Goal: Communication & Community: Answer question/provide support

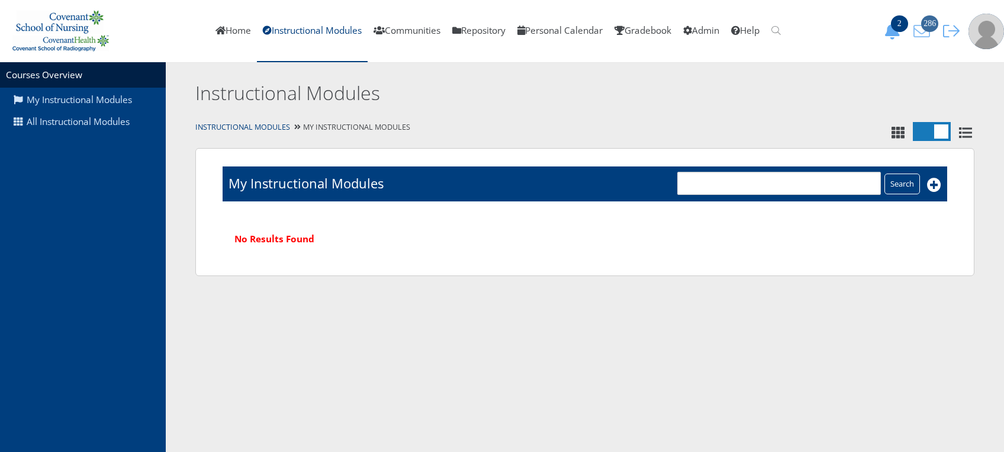
click at [925, 21] on span "286" at bounding box center [929, 23] width 17 height 17
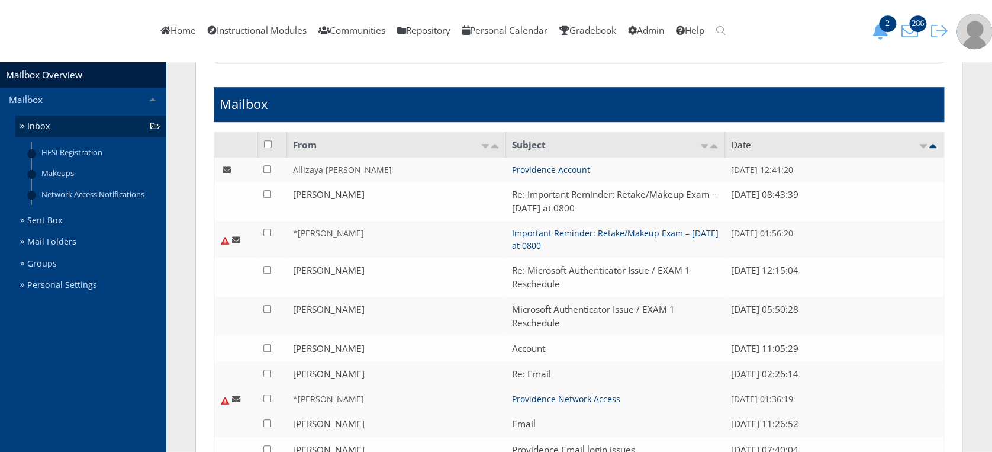
scroll to position [276, 0]
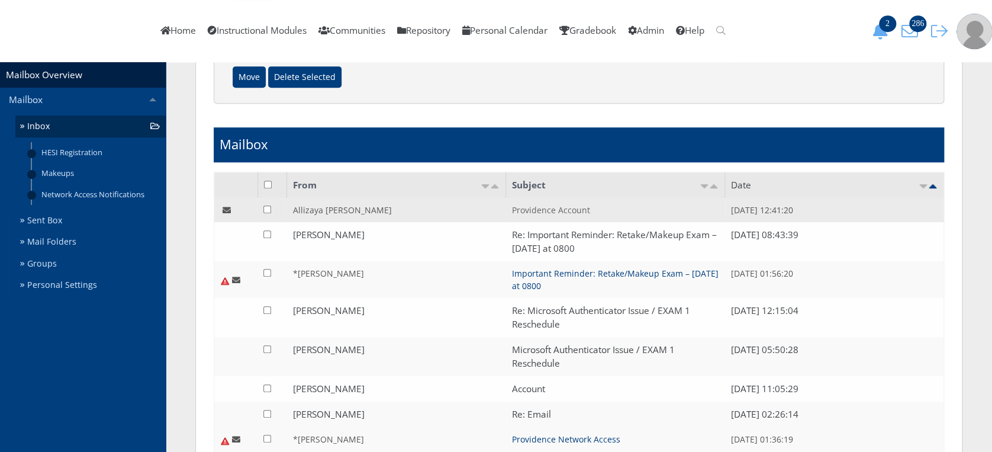
click at [573, 211] on link "Providence Account" at bounding box center [551, 209] width 78 height 11
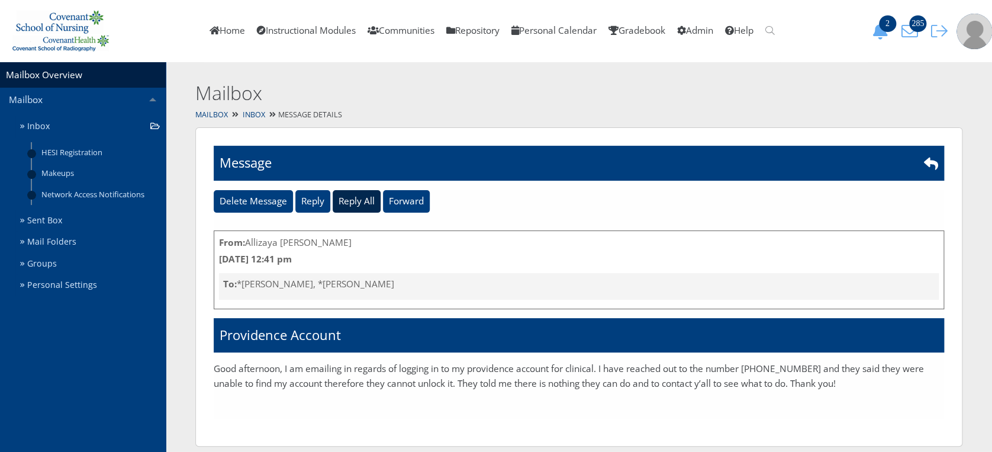
click at [354, 201] on input "Reply All" at bounding box center [357, 201] width 48 height 22
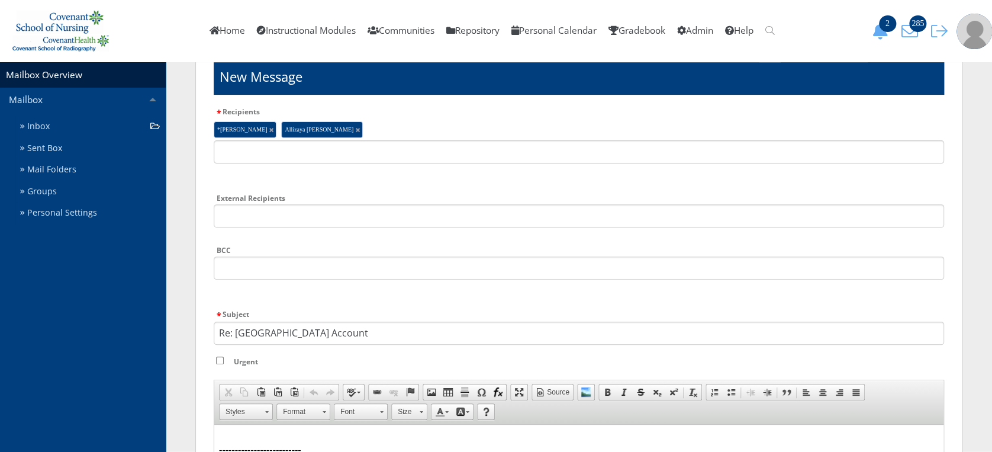
scroll to position [93, 0]
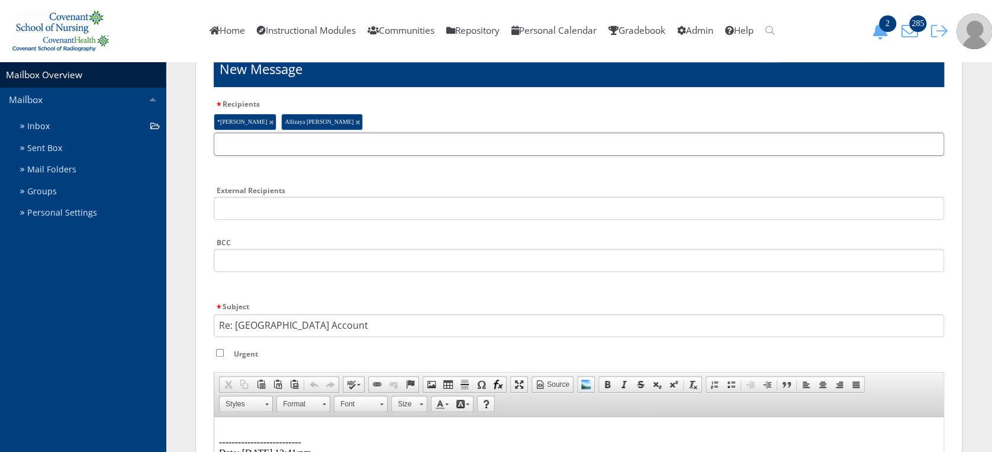
click at [399, 144] on input "text" at bounding box center [579, 144] width 730 height 23
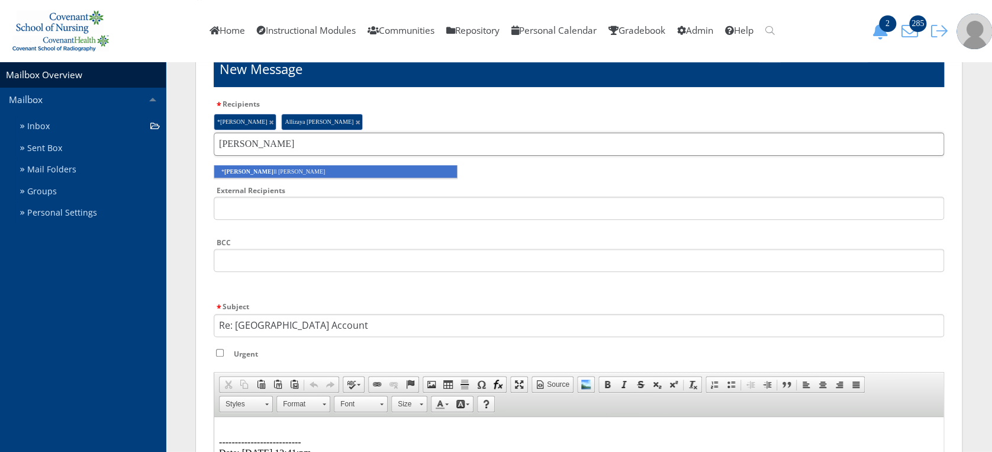
type input "shery"
click at [404, 170] on li "* Shery ll Coulombe" at bounding box center [336, 171] width 244 height 13
type input "abby"
click at [404, 170] on li "* Abby Heinrich" at bounding box center [336, 171] width 244 height 13
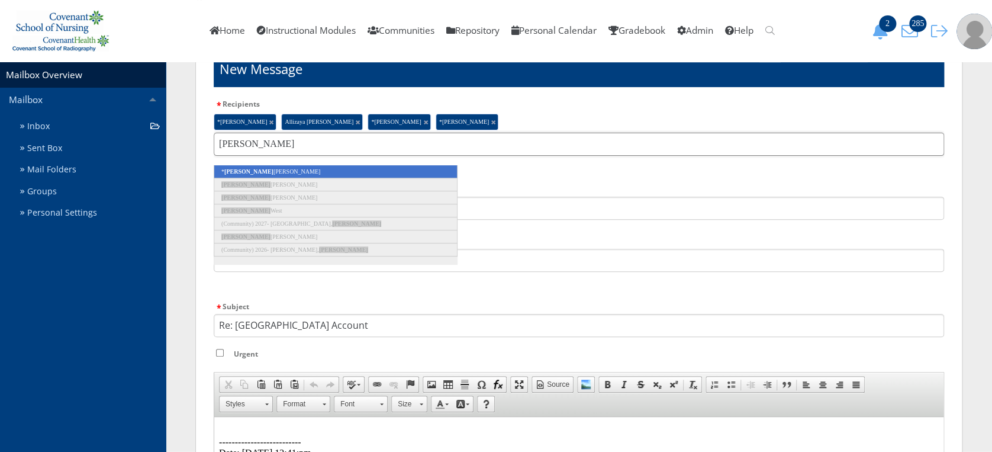
type input "abigail"
click at [404, 170] on li "* Abigail Webster" at bounding box center [336, 171] width 244 height 13
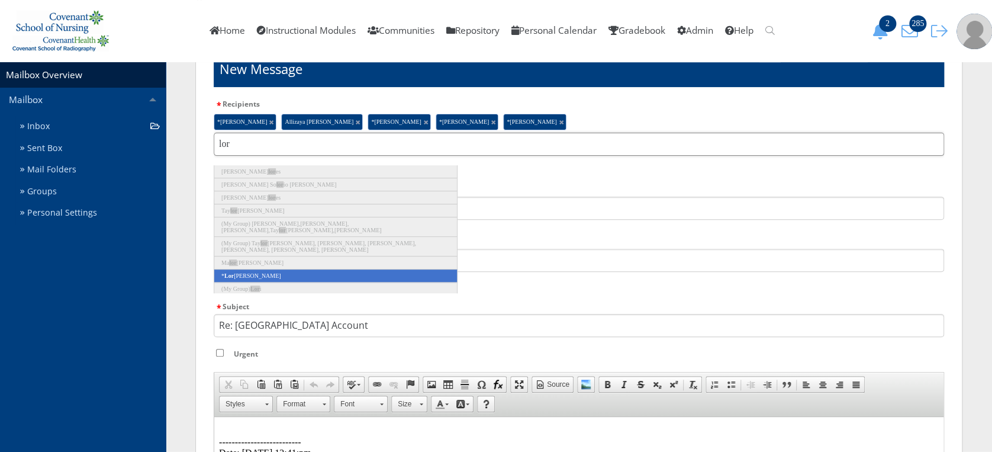
type input "lor"
click at [336, 275] on li "* Lor rie Burnett" at bounding box center [336, 275] width 244 height 13
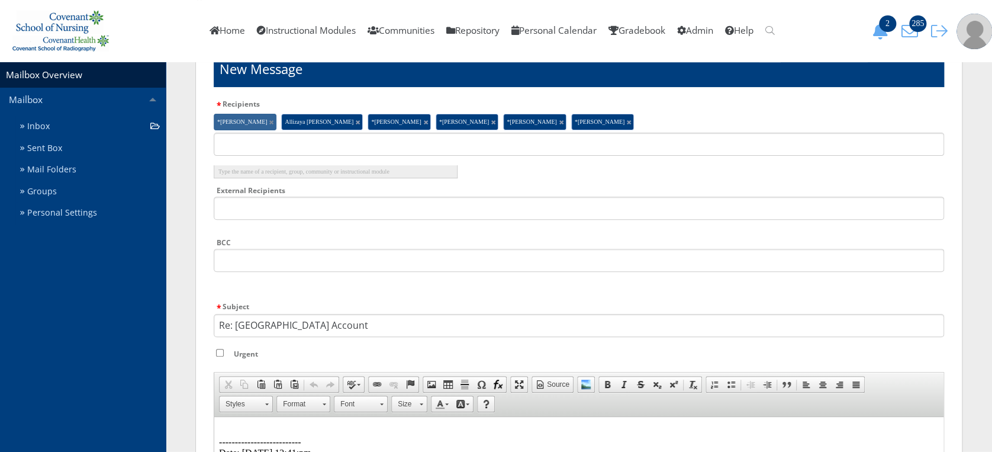
click at [269, 120] on link at bounding box center [271, 122] width 4 height 4
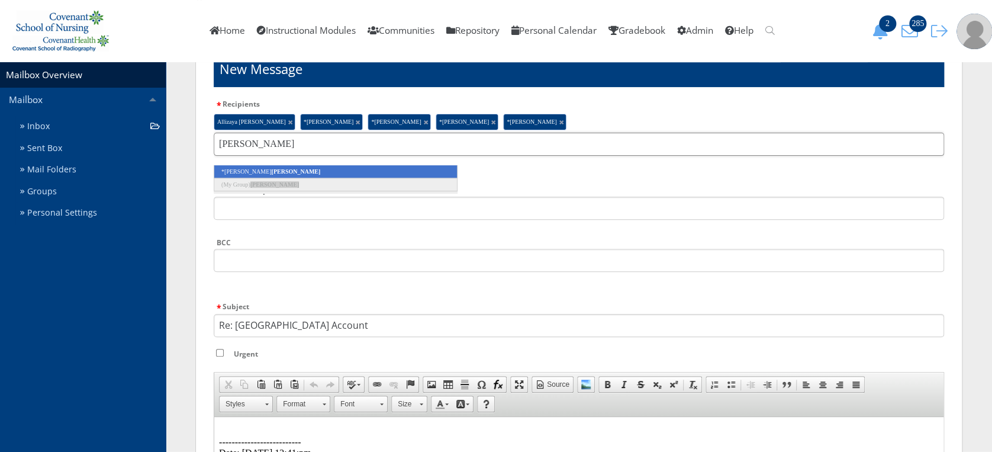
type input "kidder"
click at [312, 167] on li "*Monica Kidder" at bounding box center [336, 171] width 244 height 13
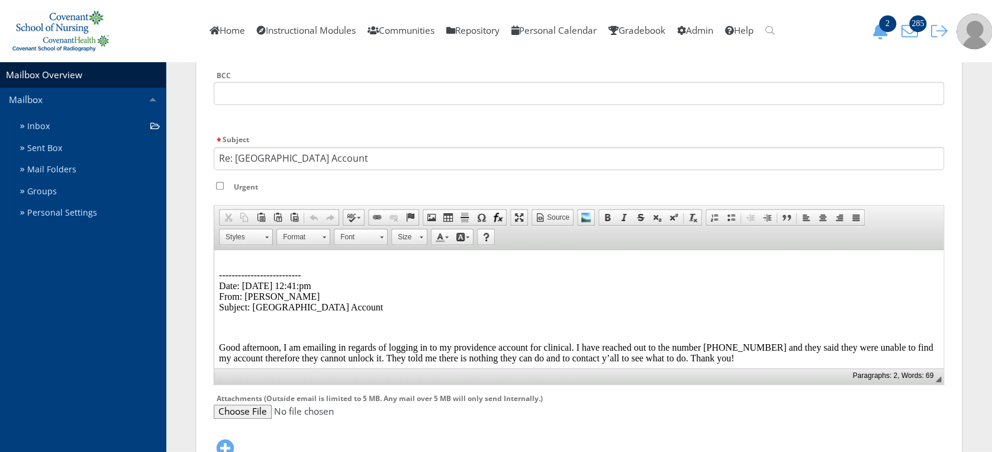
scroll to position [263, 0]
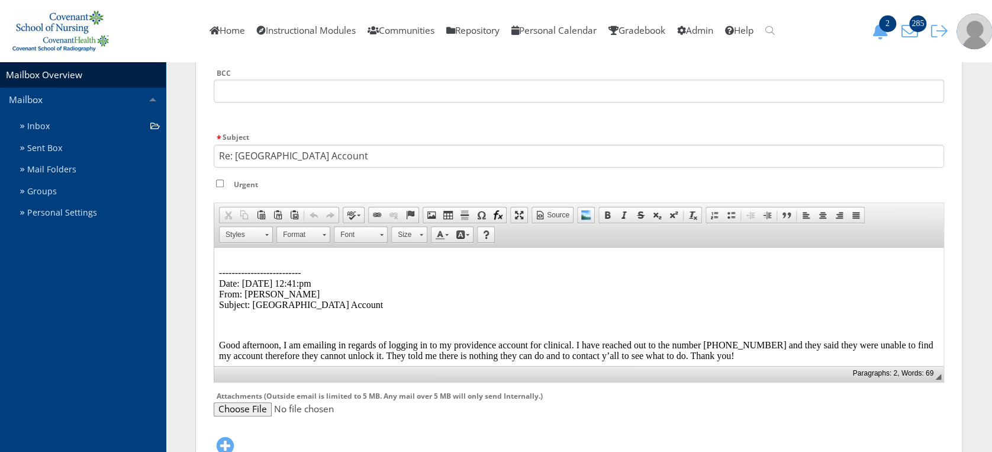
click at [252, 260] on p "-------------------------- Date: 08/22/2025 12:41:pm From: Allizaya Talamantes …" at bounding box center [579, 283] width 720 height 53
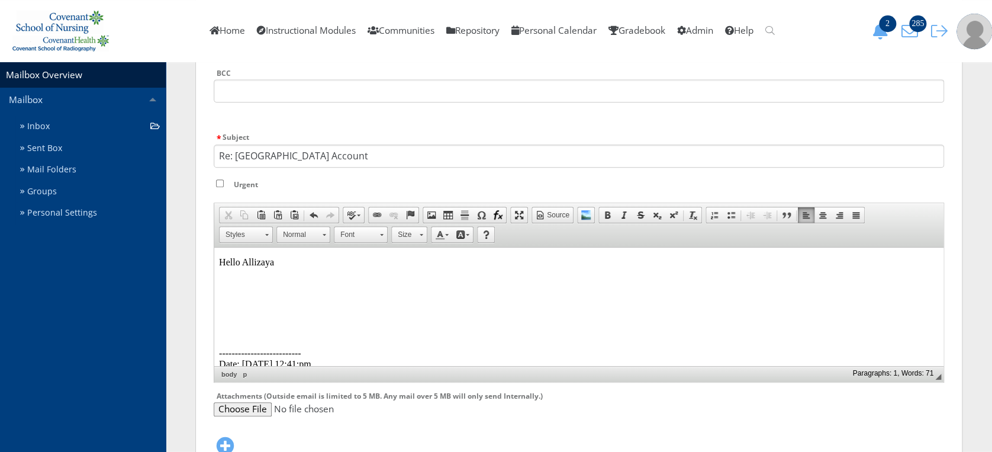
click at [243, 286] on p at bounding box center [579, 282] width 720 height 11
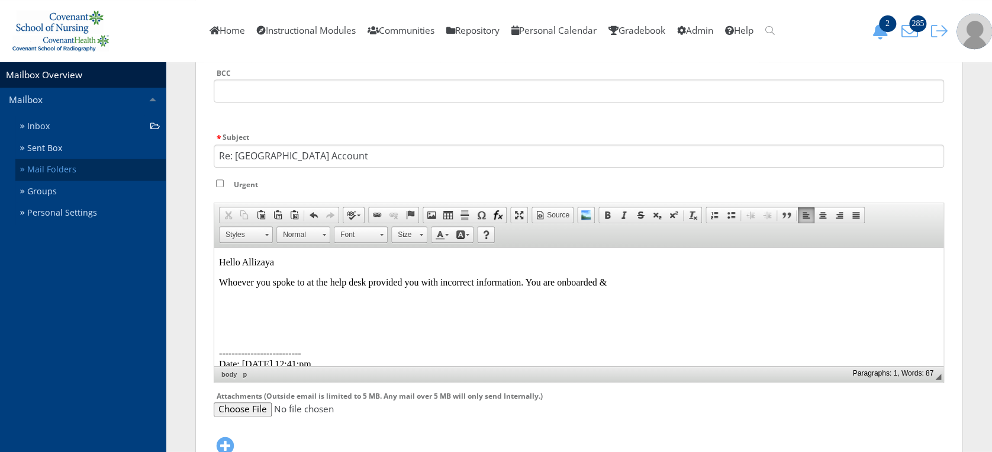
click at [57, 171] on link "Mail Folders" at bounding box center [90, 170] width 150 height 22
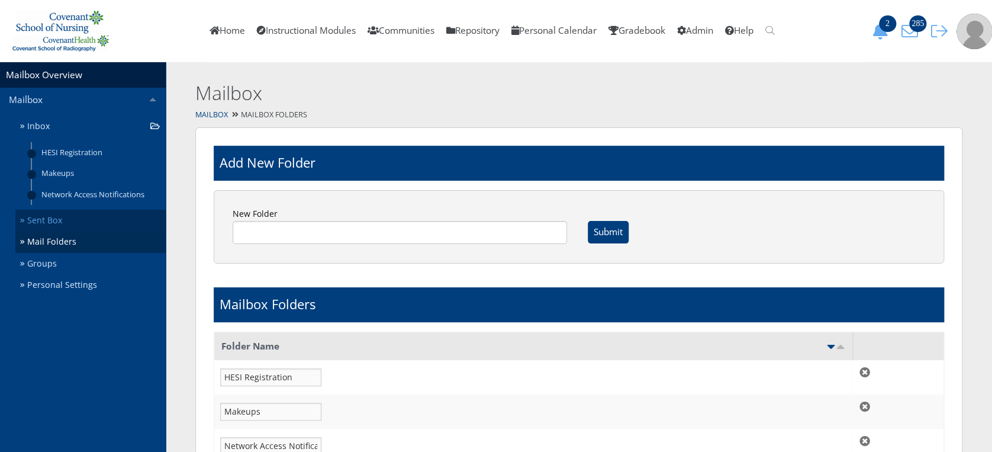
click at [77, 221] on link "Sent Box" at bounding box center [90, 220] width 150 height 22
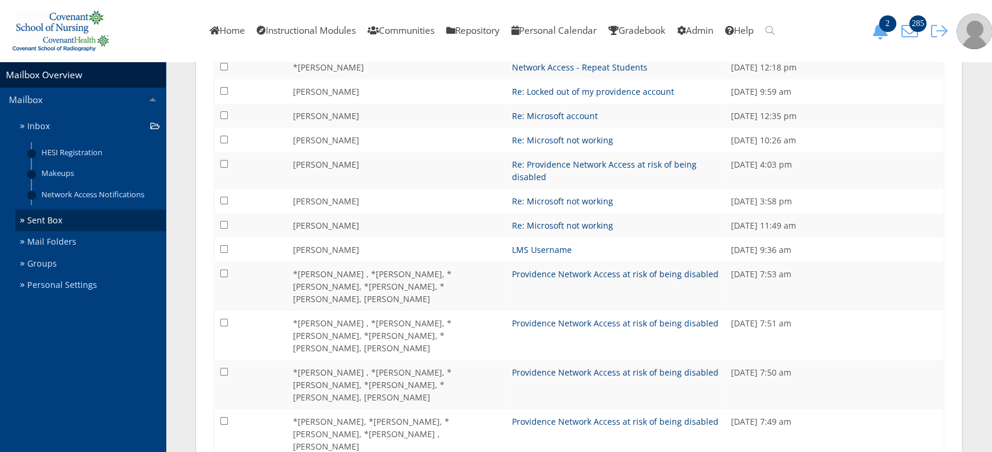
scroll to position [2046, 0]
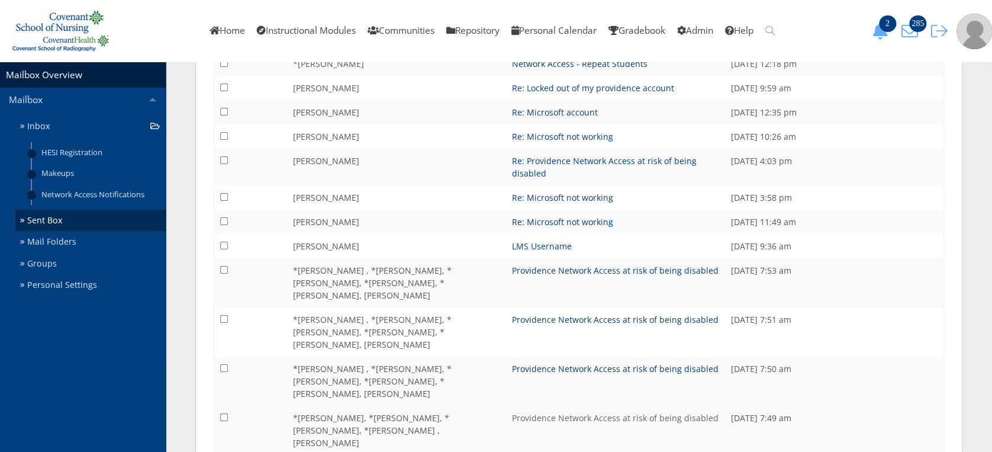
click at [656, 412] on link "Providence Network Access at risk of being disabled" at bounding box center [615, 417] width 207 height 11
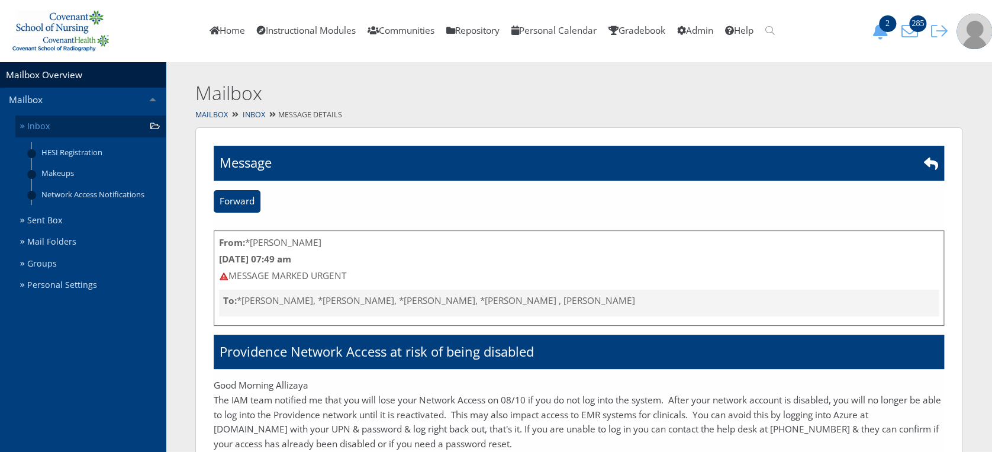
click at [98, 127] on link "Inbox" at bounding box center [90, 126] width 150 height 22
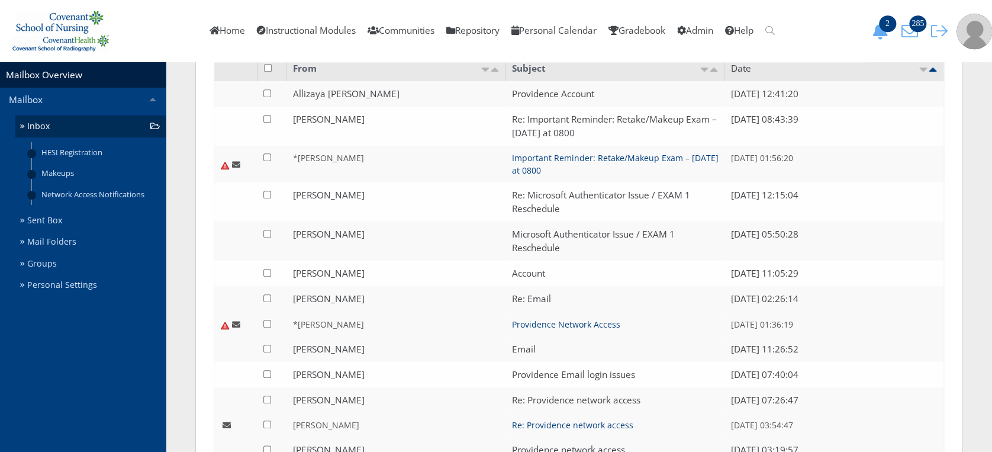
scroll to position [228, 0]
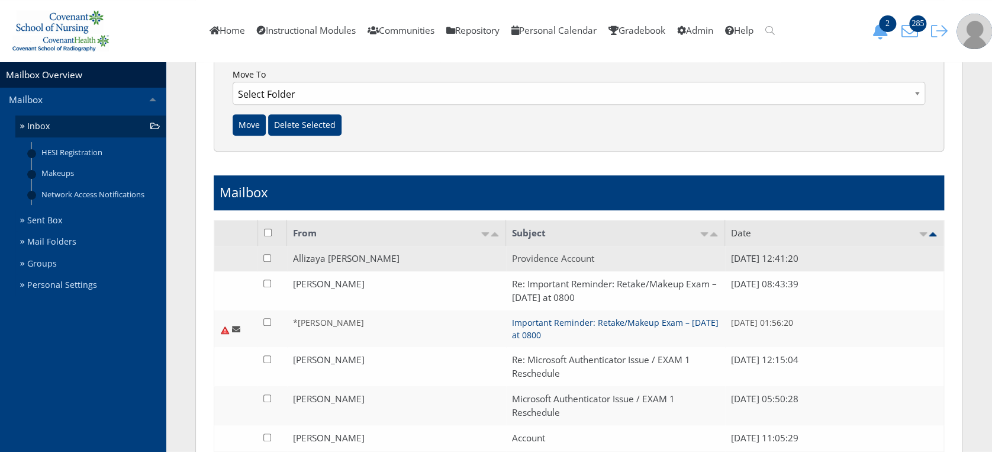
click at [577, 253] on link "Providence Account" at bounding box center [553, 258] width 82 height 12
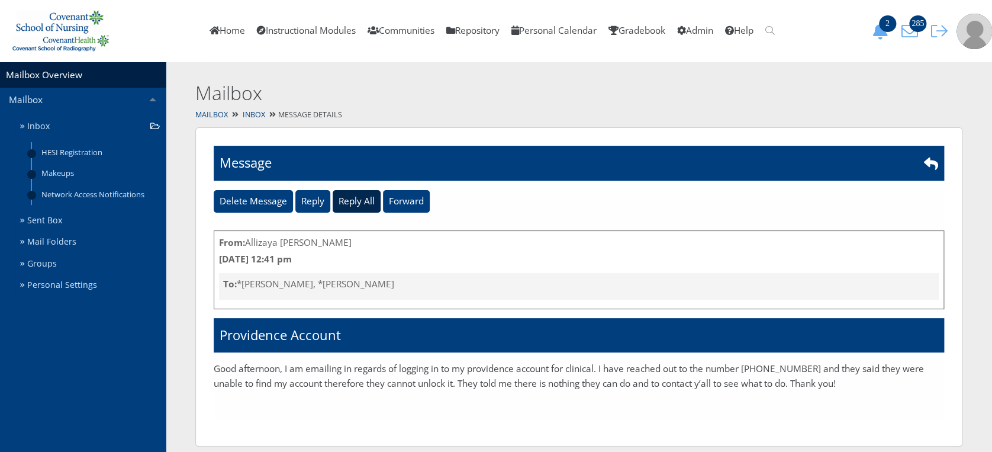
click at [349, 207] on input "Reply All" at bounding box center [357, 201] width 48 height 22
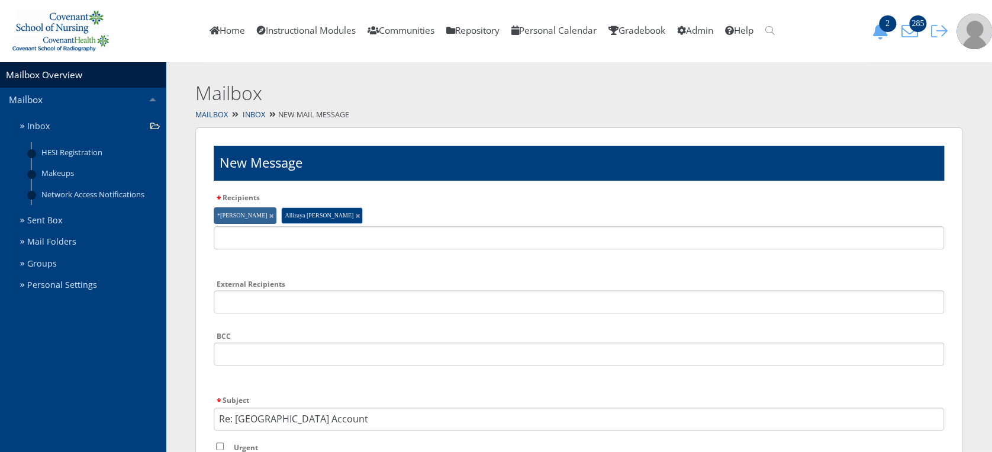
click at [269, 218] on li "*Monica Kidder" at bounding box center [245, 215] width 63 height 17
click at [269, 216] on link at bounding box center [271, 216] width 4 height 4
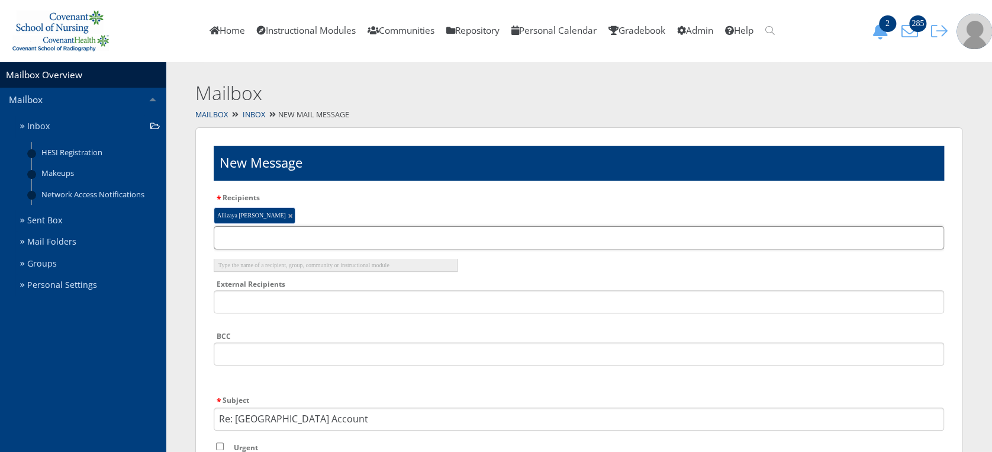
drag, startPoint x: 287, startPoint y: 227, endPoint x: 292, endPoint y: 239, distance: 12.7
click at [292, 239] on input "text" at bounding box center [579, 237] width 730 height 23
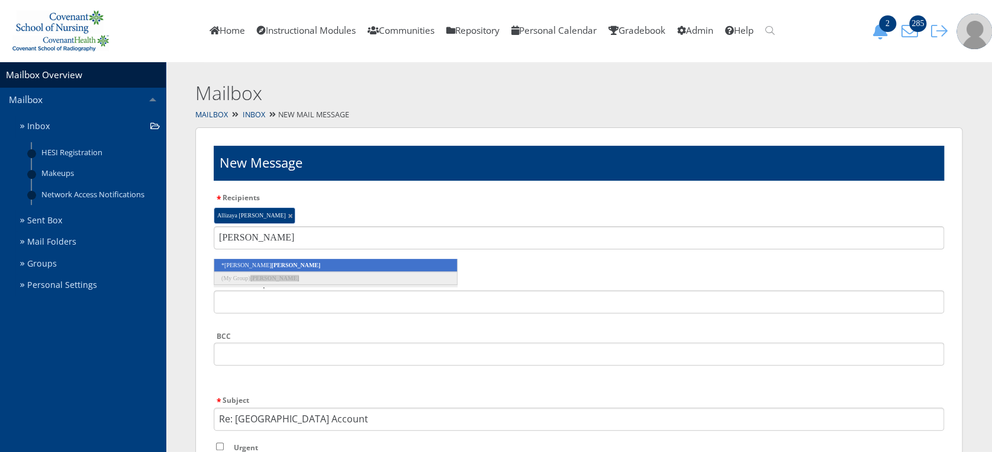
click at [278, 257] on li "kidder" at bounding box center [579, 242] width 730 height 33
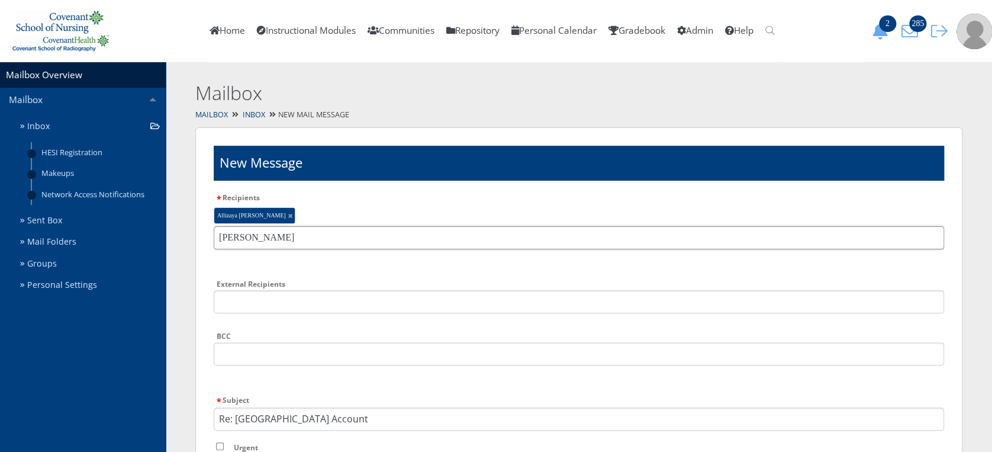
click at [312, 237] on input "kidder" at bounding box center [579, 237] width 730 height 23
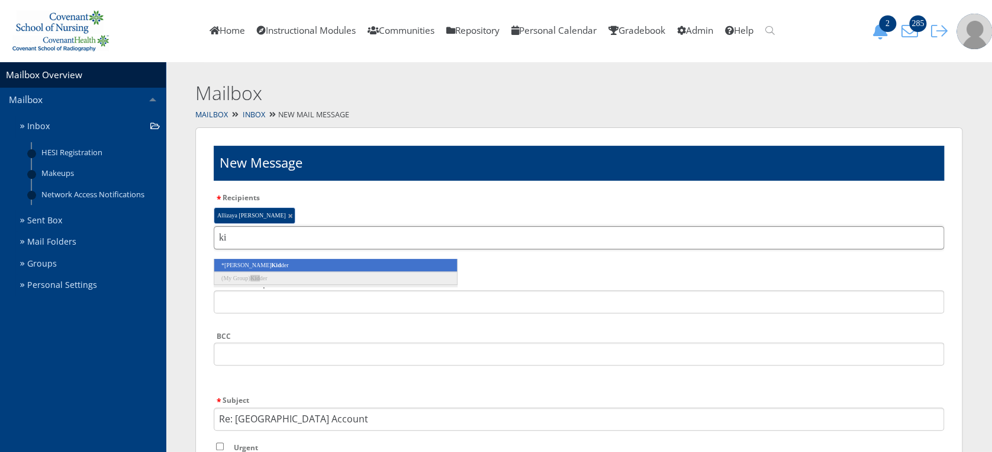
type input "k"
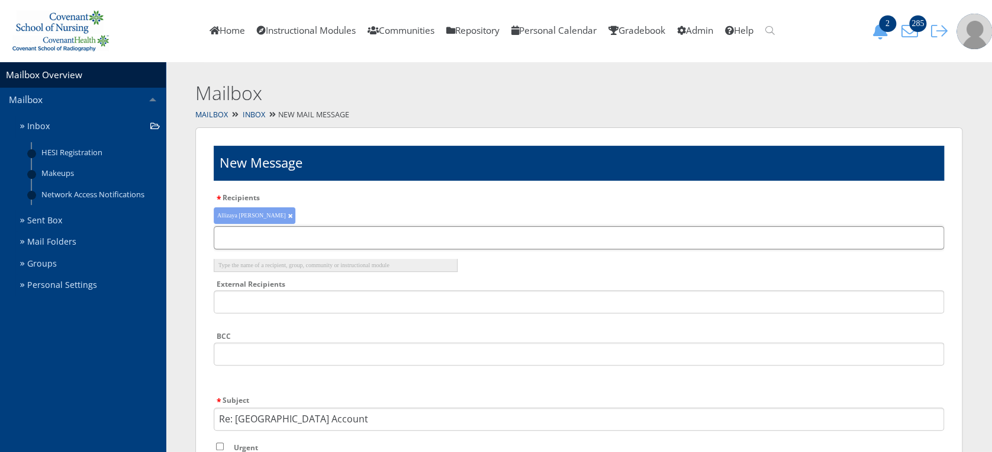
click at [312, 237] on input "text" at bounding box center [579, 237] width 730 height 23
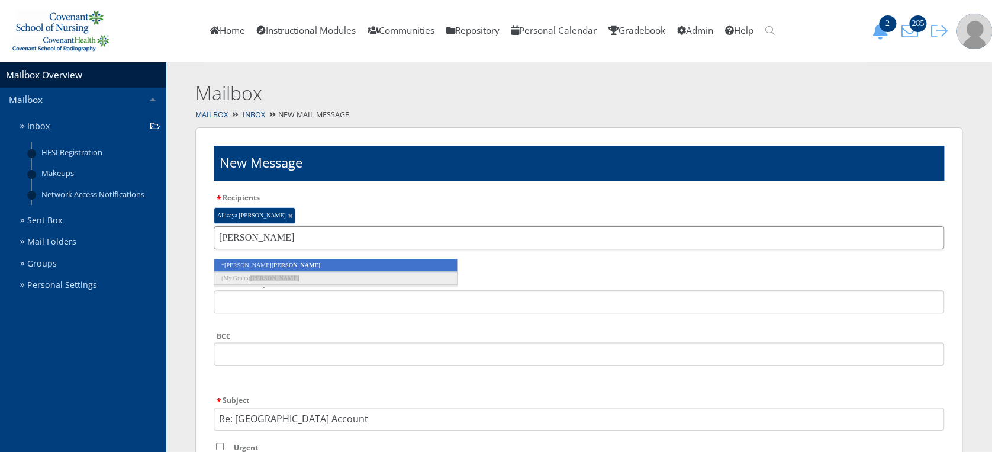
type input "kidder"
click at [302, 267] on li "*Monica Kidder" at bounding box center [336, 265] width 244 height 13
type input "shery"
click at [302, 267] on li "* Shery ll Coulombe" at bounding box center [336, 265] width 244 height 13
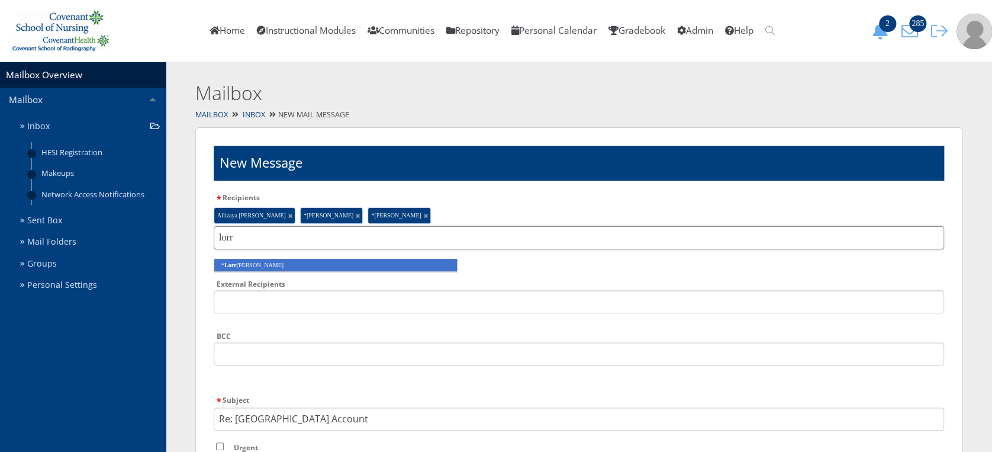
type input "lorr"
click at [300, 265] on li "* Lorr ie Burnett" at bounding box center [336, 265] width 244 height 13
type input "abby"
click at [300, 265] on li "* Abby Heinrich" at bounding box center [336, 265] width 244 height 13
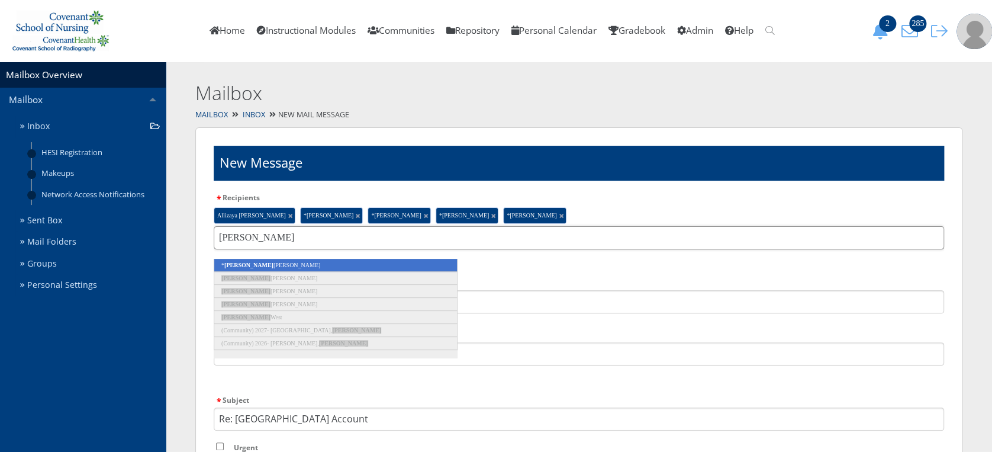
type input "abigail"
click at [300, 265] on li "* Abigail Webster" at bounding box center [336, 265] width 244 height 13
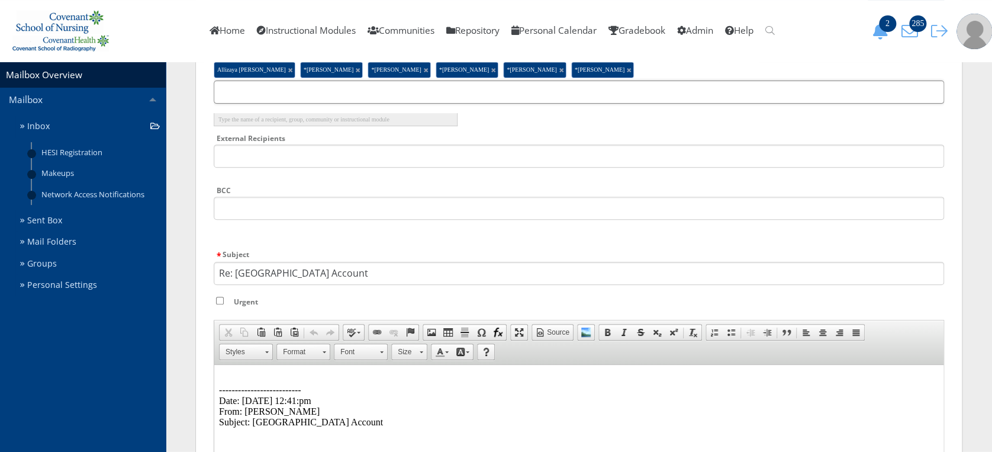
scroll to position [173, 0]
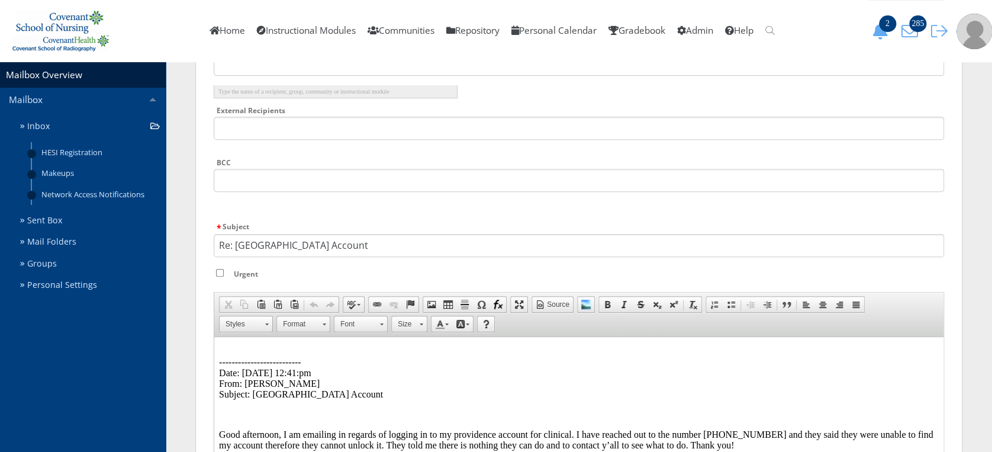
click at [243, 347] on p "-------------------------- Date: 08/22/2025 12:41:pm From: Allizaya Talamantes …" at bounding box center [579, 372] width 720 height 53
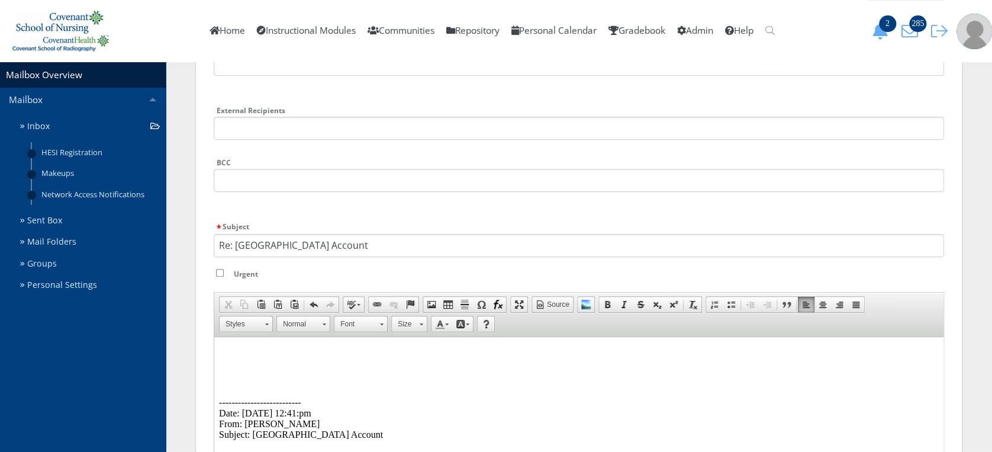
click at [243, 347] on p at bounding box center [579, 351] width 720 height 11
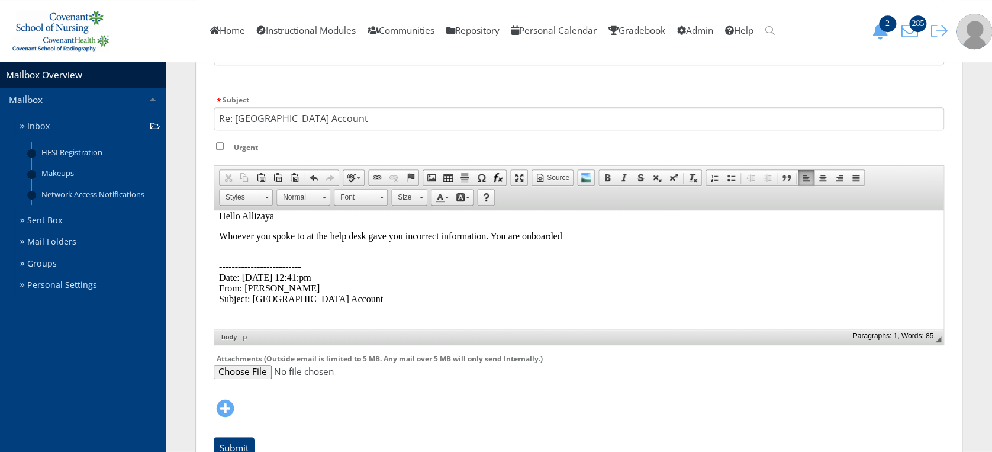
scroll to position [0, 0]
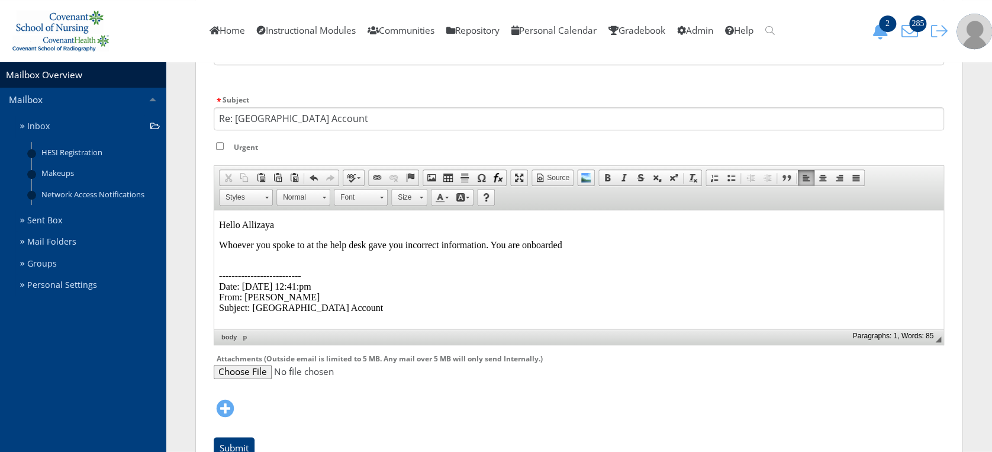
click at [590, 246] on p "Whoever you spoke to at the help desk gave you incorrect information. You are o…" at bounding box center [579, 245] width 720 height 11
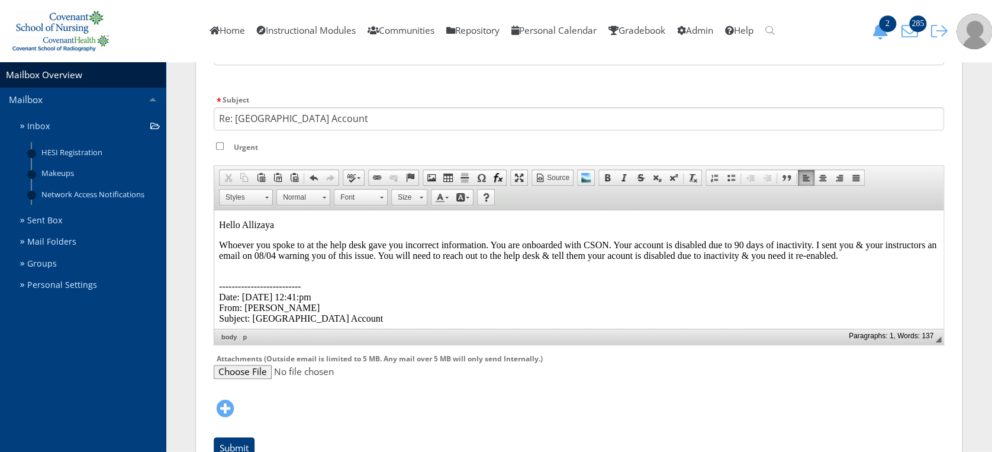
click at [861, 321] on p "-------------------------- Date: 08/22/2025 12:41:pm From: Allizaya Talamantes …" at bounding box center [579, 296] width 720 height 53
click at [383, 259] on p "Whoever you spoke to at the help desk gave you incorrect information. You are o…" at bounding box center [579, 250] width 720 height 21
click at [479, 259] on p "Whoever you spoke to at the help desk gave you incorrect information. You are o…" at bounding box center [579, 250] width 720 height 21
click at [278, 261] on p "Whoever you spoke to at the help desk gave you incorrect information. You are o…" at bounding box center [579, 250] width 720 height 21
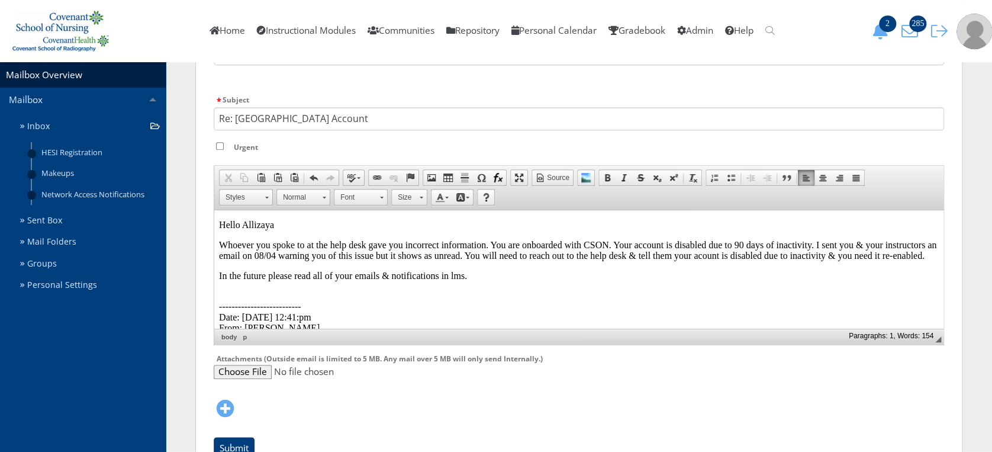
drag, startPoint x: 486, startPoint y: 289, endPoint x: 185, endPoint y: 284, distance: 301.3
click at [214, 284] on html "Hello Allizaya Whoever you spoke to at the help desk gave you incorrect informa…" at bounding box center [578, 307] width 729 height 194
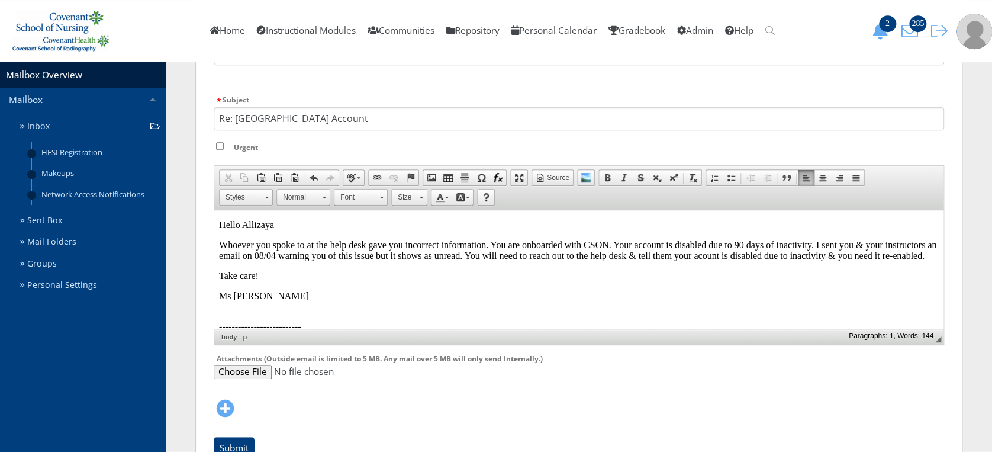
click at [261, 261] on p "Whoever you spoke to at the help desk gave you incorrect information. You are o…" at bounding box center [579, 250] width 720 height 21
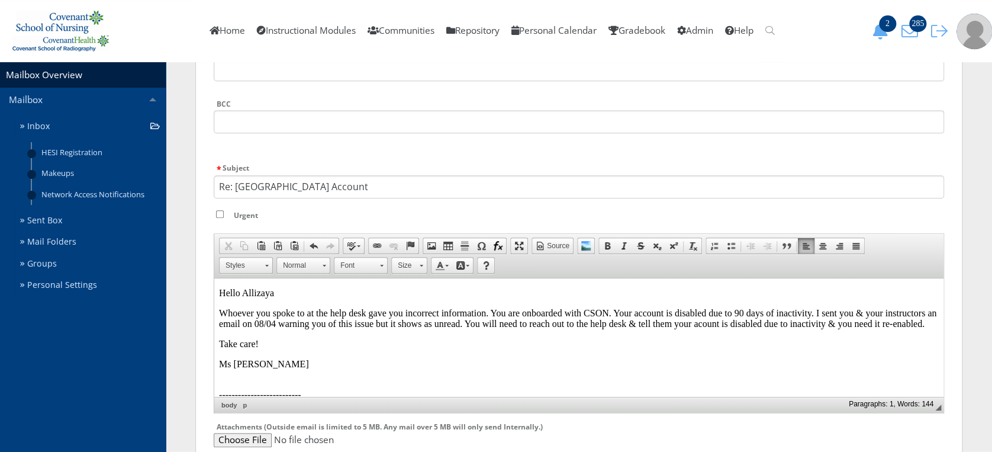
scroll to position [247, 0]
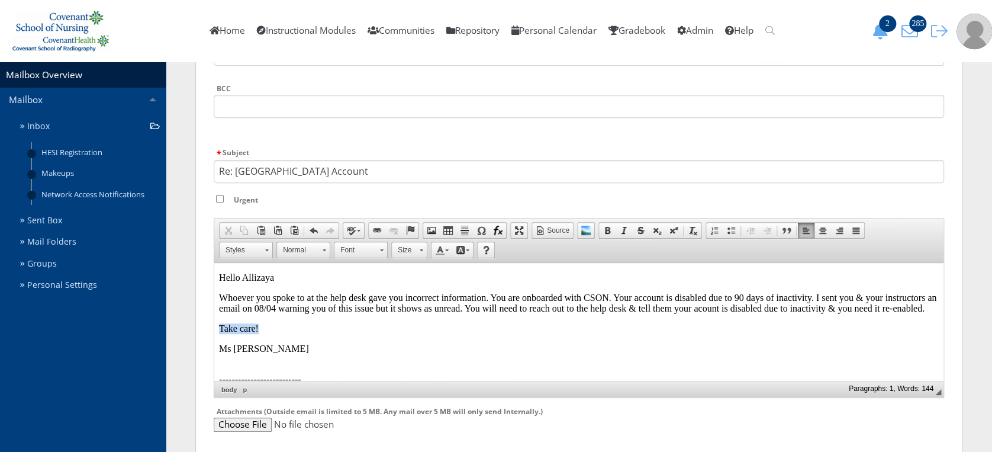
drag, startPoint x: 269, startPoint y: 341, endPoint x: 214, endPoint y: 342, distance: 55.0
click at [214, 342] on html "Hello Allizaya Whoever you spoke to at the help desk gave you incorrect informa…" at bounding box center [578, 370] width 729 height 214
drag, startPoint x: 280, startPoint y: 341, endPoint x: 212, endPoint y: 338, distance: 67.5
click at [214, 338] on html "Hello Allizaya Whoever you spoke to at the help desk gave you incorrect informa…" at bounding box center [578, 360] width 729 height 194
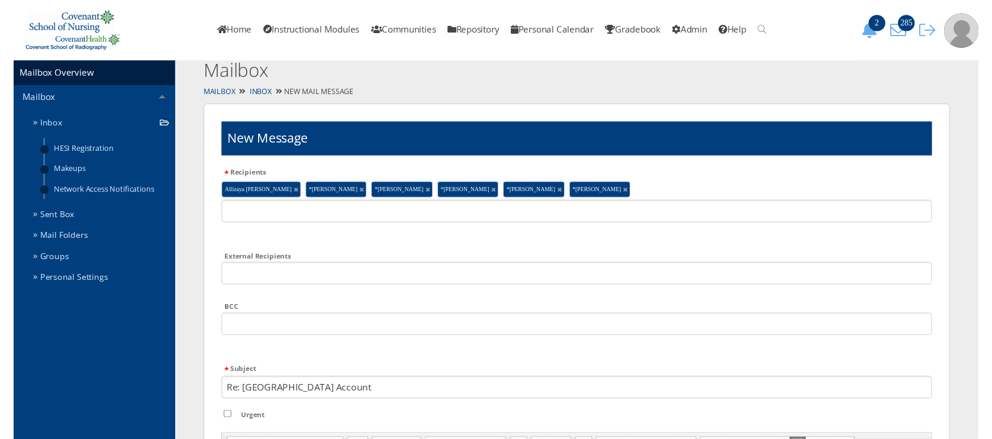
scroll to position [368, 0]
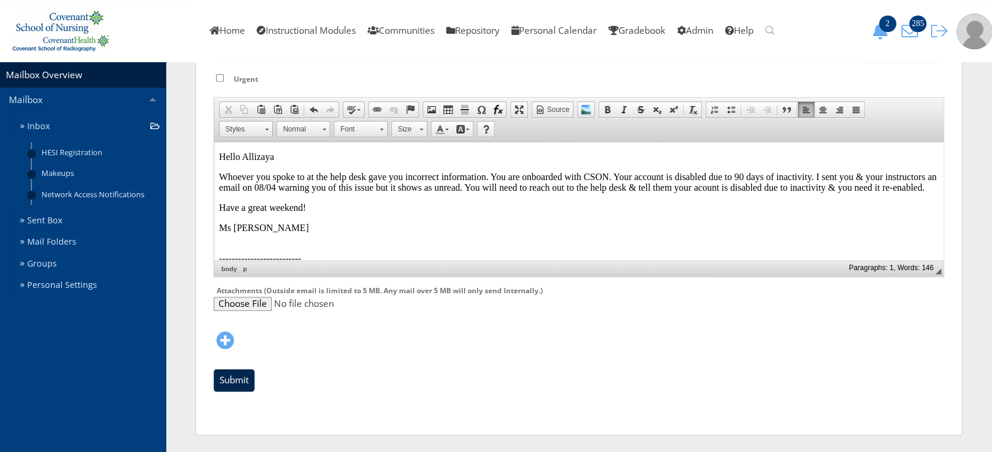
click at [223, 379] on input "Submit" at bounding box center [234, 380] width 41 height 22
